Goal: Task Accomplishment & Management: Complete application form

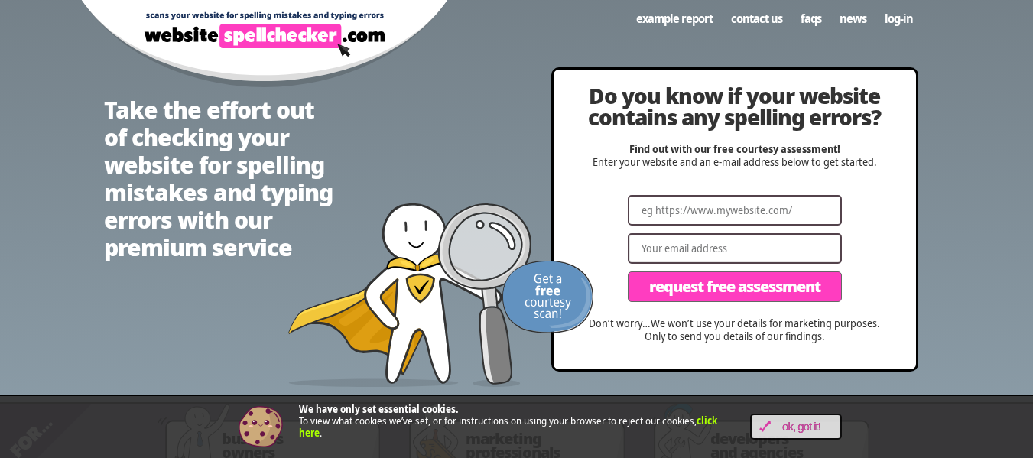
click at [737, 233] on input "Email" at bounding box center [735, 248] width 214 height 31
click at [746, 211] on input "Website" at bounding box center [735, 210] width 214 height 31
paste input "A [DEMOGRAPHIC_DATA] woman comes to the office at 12 weeks gestation for prenat…"
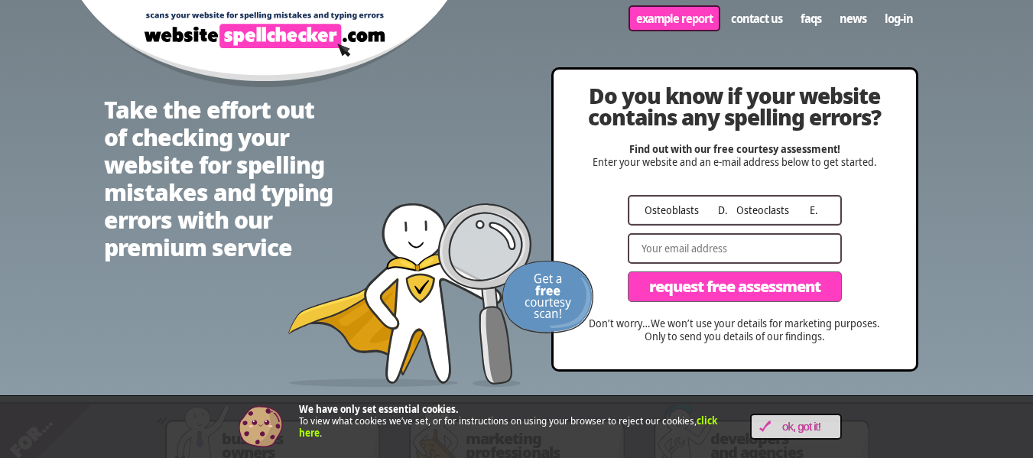
type input "A [DEMOGRAPHIC_DATA] woman comes to the office at 12 weeks gestation for prenat…"
click at [742, 206] on input "A [DEMOGRAPHIC_DATA] woman comes to the office at 12 weeks gestation for prenat…" at bounding box center [735, 210] width 214 height 31
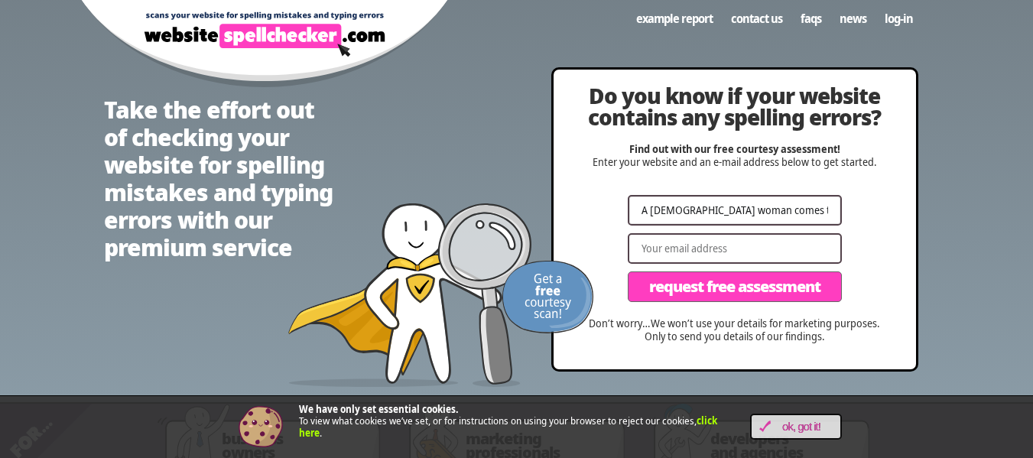
click at [742, 206] on input "A [DEMOGRAPHIC_DATA] woman comes to the office at 12 weeks gestation for prenat…" at bounding box center [735, 210] width 214 height 31
paste input "[DOMAIN_NAME][URL]"
type input "[DOMAIN_NAME][URL]"
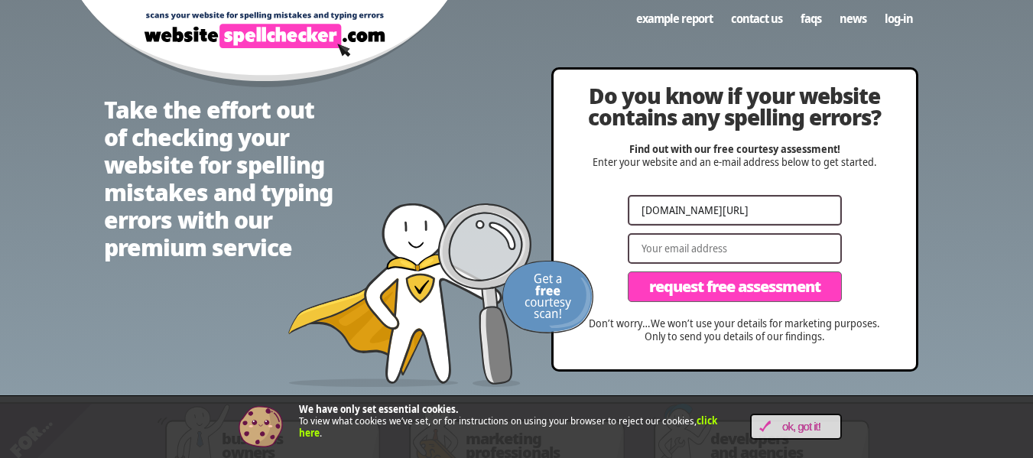
click at [628, 271] on button "Request Free Assessment" at bounding box center [735, 286] width 214 height 31
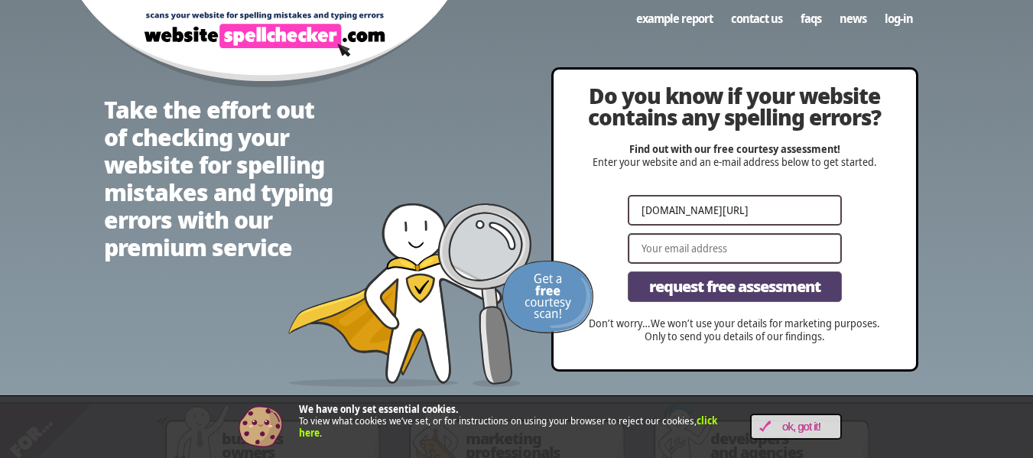
scroll to position [0, 0]
click at [769, 294] on span "Request Free Assessment" at bounding box center [734, 286] width 171 height 15
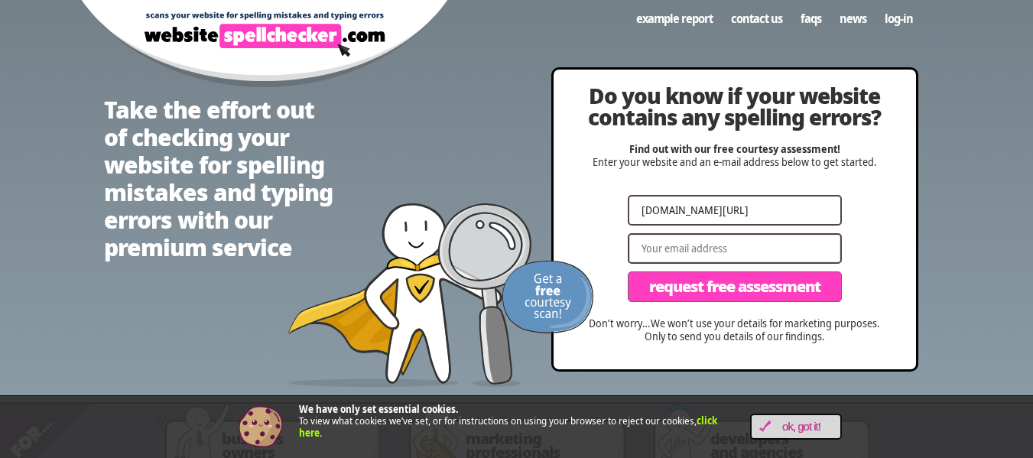
click at [757, 256] on input "Email" at bounding box center [735, 248] width 214 height 31
